Goal: Task Accomplishment & Management: Complete application form

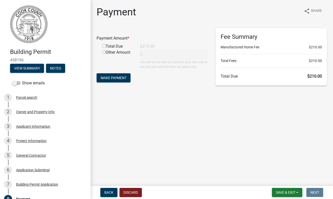
click at [105, 47] on input "radio" at bounding box center [103, 45] width 3 height 3
radio input "true"
type input "210"
click at [120, 81] on button "Make Payment" at bounding box center [114, 77] width 34 height 9
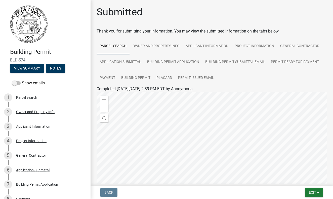
click at [283, 83] on ul "Parcel search Owner and Property Info Applicant Information Project Information…" at bounding box center [212, 62] width 231 height 48
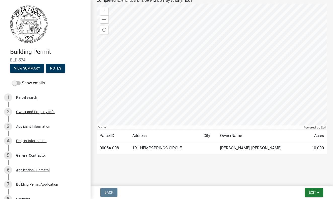
scroll to position [88, 0]
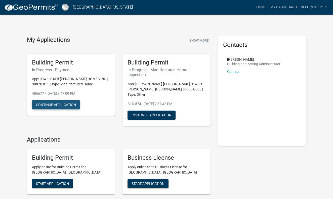
click at [59, 105] on button "Continue Application" at bounding box center [56, 104] width 48 height 9
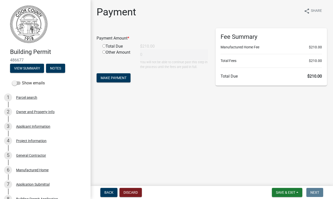
click at [104, 47] on input "radio" at bounding box center [103, 45] width 3 height 3
radio input "true"
type input "210"
click at [117, 75] on button "Make Payment" at bounding box center [114, 77] width 34 height 9
